Goal: Navigation & Orientation: Locate item on page

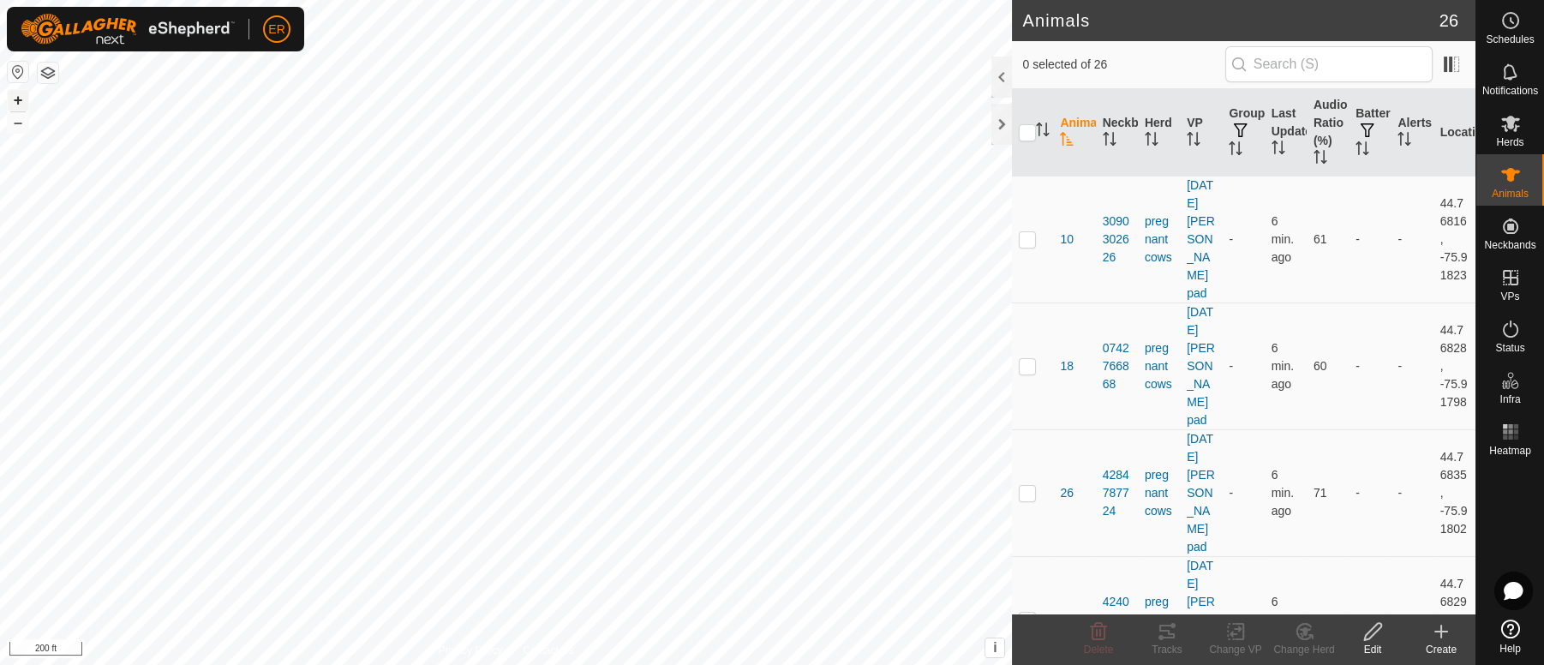
click at [15, 95] on button "+" at bounding box center [18, 100] width 21 height 21
click at [18, 129] on button "–" at bounding box center [18, 122] width 21 height 21
click at [20, 104] on button "+" at bounding box center [18, 100] width 21 height 21
